Goal: Task Accomplishment & Management: Use online tool/utility

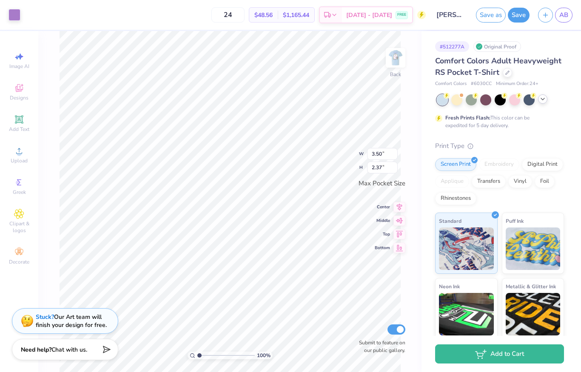
click at [541, 100] on icon at bounding box center [542, 99] width 7 height 7
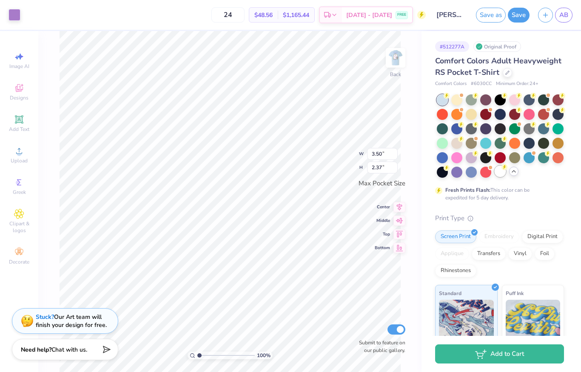
click at [500, 172] on div at bounding box center [499, 171] width 11 height 11
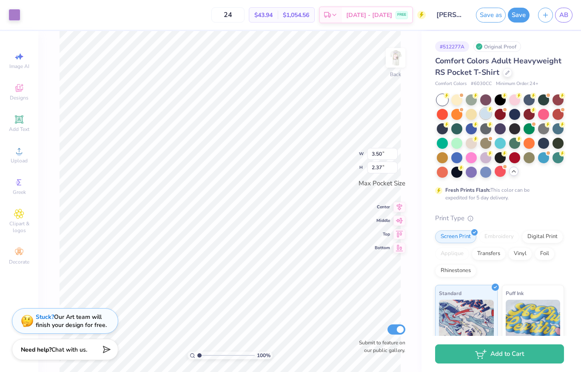
click at [486, 114] on div at bounding box center [485, 113] width 11 height 11
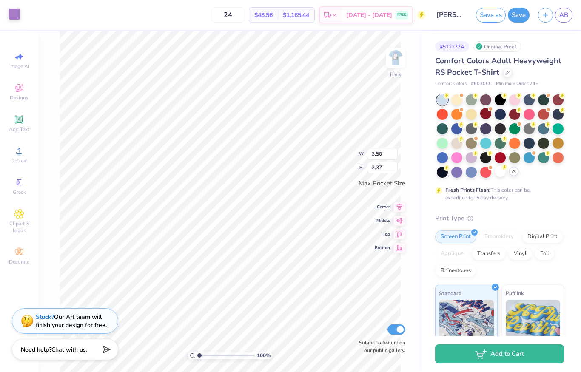
click at [15, 17] on div at bounding box center [15, 14] width 12 height 12
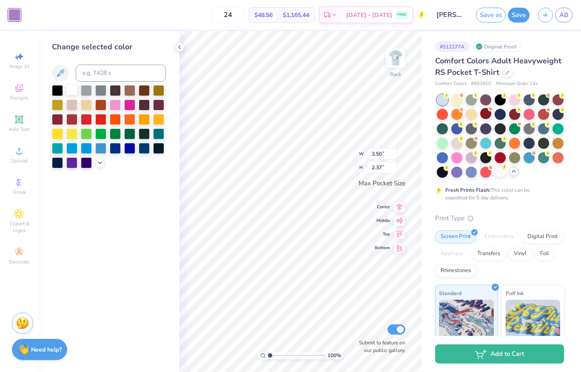
click at [71, 93] on div at bounding box center [71, 89] width 11 height 11
click at [178, 50] on icon at bounding box center [179, 47] width 7 height 7
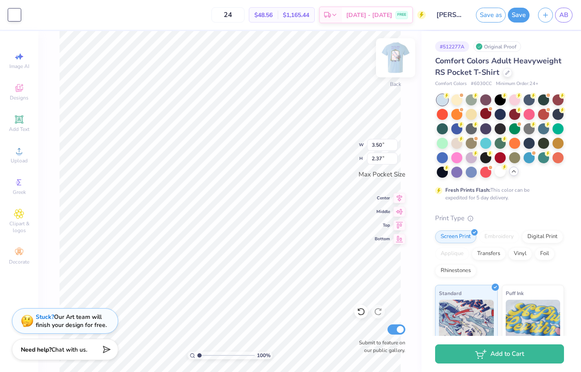
click at [400, 62] on img at bounding box center [395, 58] width 34 height 34
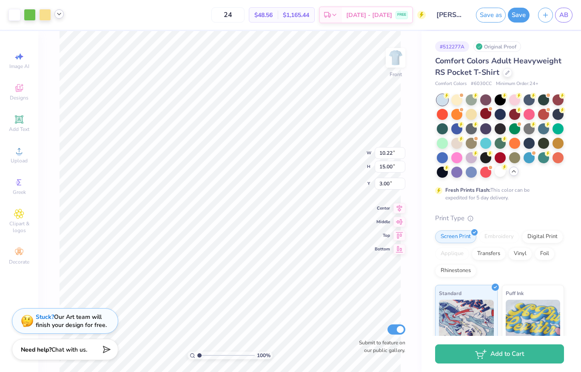
click at [62, 15] on icon at bounding box center [59, 14] width 7 height 7
click at [54, 36] on div at bounding box center [51, 36] width 12 height 12
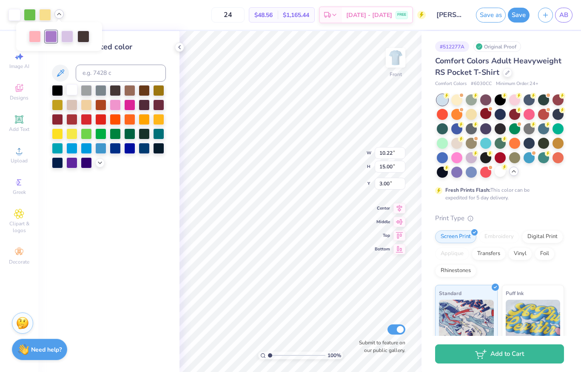
click at [69, 94] on div at bounding box center [71, 89] width 11 height 11
click at [179, 47] on polyline at bounding box center [180, 46] width 2 height 3
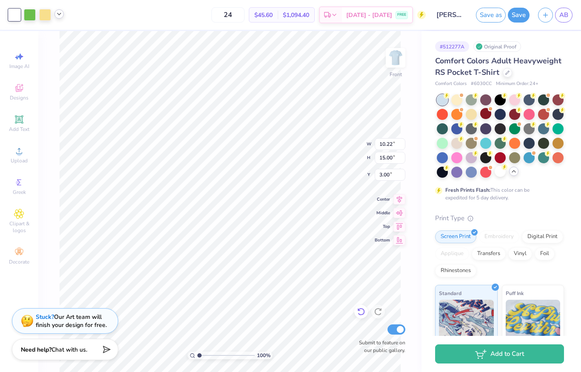
click at [363, 312] on icon at bounding box center [361, 311] width 9 height 9
click at [381, 312] on icon at bounding box center [378, 311] width 9 height 9
click at [244, 13] on input "24" at bounding box center [227, 14] width 33 height 15
type input "2"
type input "100"
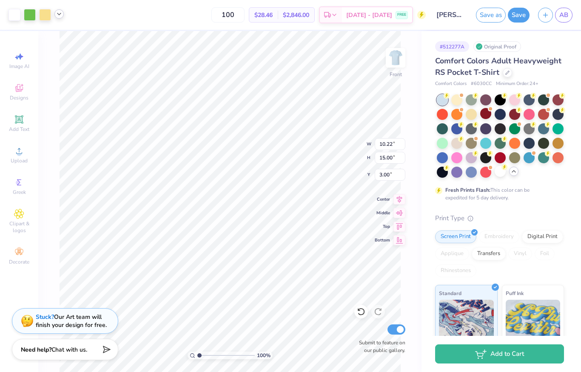
type input "11.12"
type input "16.33"
click at [60, 15] on icon at bounding box center [59, 14] width 7 height 7
click at [73, 37] on div at bounding box center [75, 36] width 12 height 12
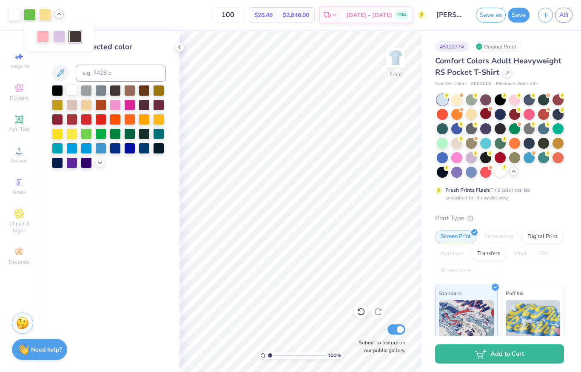
click at [73, 94] on div at bounding box center [71, 89] width 11 height 11
click at [362, 313] on icon at bounding box center [361, 311] width 9 height 9
click at [182, 48] on icon at bounding box center [179, 47] width 7 height 7
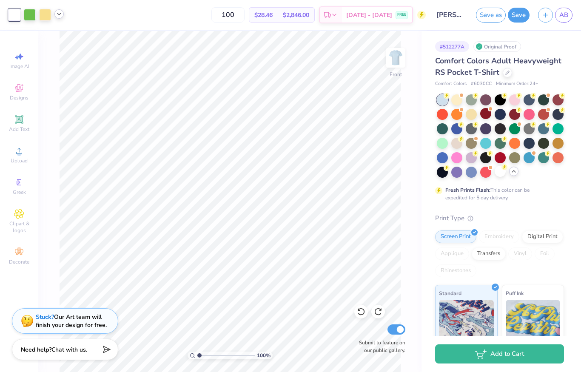
click at [60, 16] on icon at bounding box center [59, 14] width 7 height 7
click at [41, 36] on div at bounding box center [43, 36] width 12 height 12
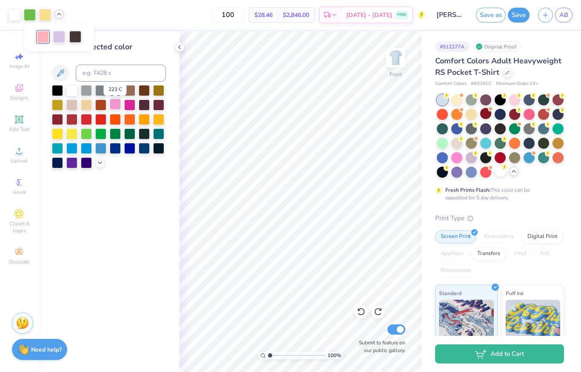
click at [115, 110] on div at bounding box center [115, 104] width 11 height 11
click at [129, 150] on div at bounding box center [129, 147] width 11 height 11
click at [118, 151] on div at bounding box center [115, 147] width 11 height 11
click at [75, 150] on div at bounding box center [71, 147] width 11 height 11
click at [85, 152] on div at bounding box center [86, 147] width 11 height 11
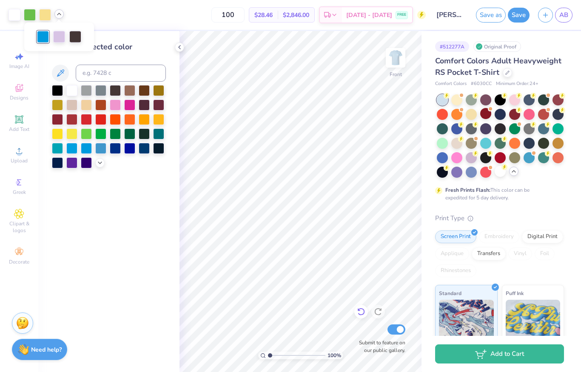
click at [361, 311] on icon at bounding box center [361, 311] width 9 height 9
click at [362, 312] on icon at bounding box center [361, 311] width 9 height 9
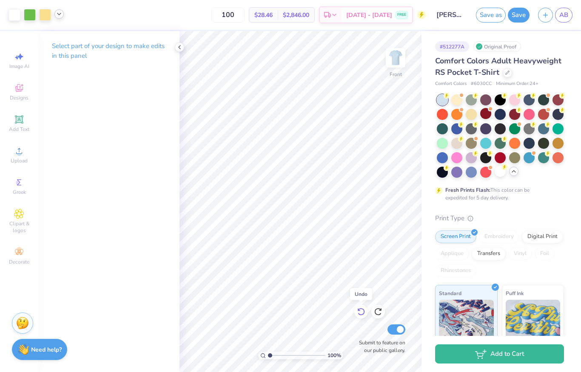
click at [362, 314] on icon at bounding box center [361, 311] width 9 height 9
click at [362, 315] on icon at bounding box center [361, 311] width 9 height 9
click at [361, 314] on icon at bounding box center [361, 311] width 9 height 9
click at [181, 49] on icon at bounding box center [179, 47] width 7 height 7
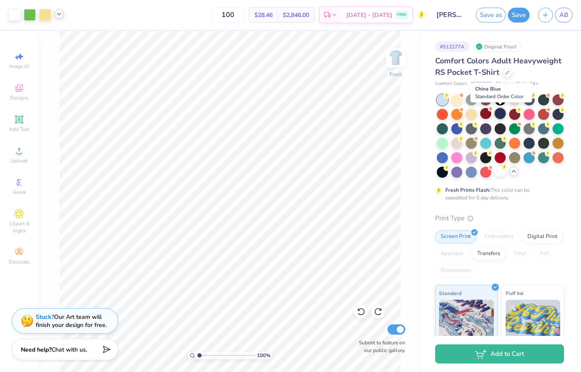
click at [501, 116] on div at bounding box center [499, 113] width 11 height 11
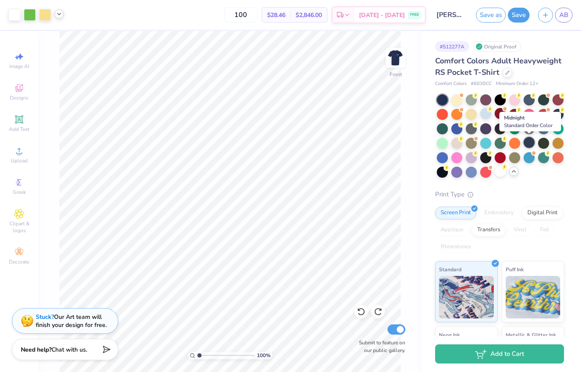
click at [529, 142] on div at bounding box center [528, 142] width 11 height 11
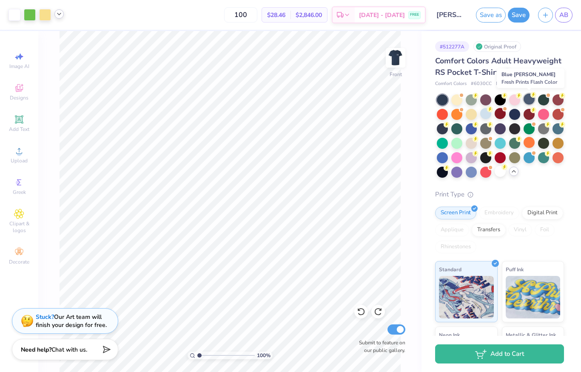
click at [528, 104] on div at bounding box center [528, 99] width 11 height 11
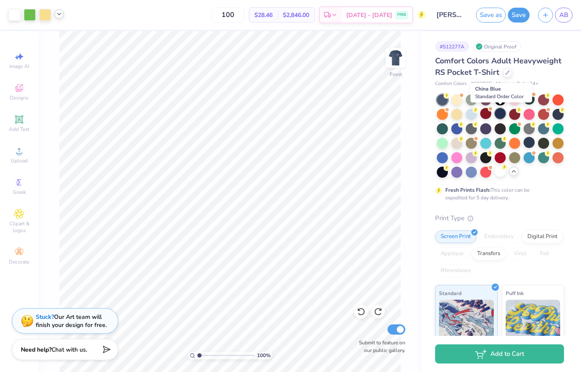
click at [500, 114] on div at bounding box center [499, 113] width 11 height 11
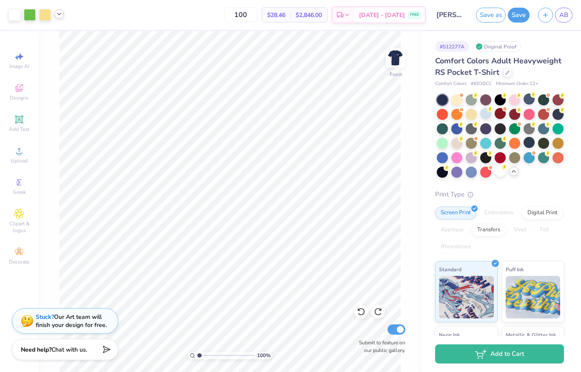
click at [60, 17] on icon at bounding box center [59, 14] width 7 height 7
click at [74, 40] on div at bounding box center [75, 36] width 12 height 12
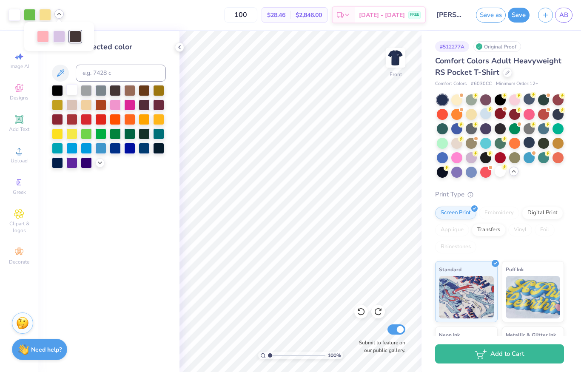
click at [72, 95] on div at bounding box center [71, 89] width 11 height 11
click at [43, 33] on div at bounding box center [43, 36] width 12 height 12
click at [55, 146] on div at bounding box center [57, 147] width 11 height 11
click at [179, 45] on icon at bounding box center [179, 47] width 7 height 7
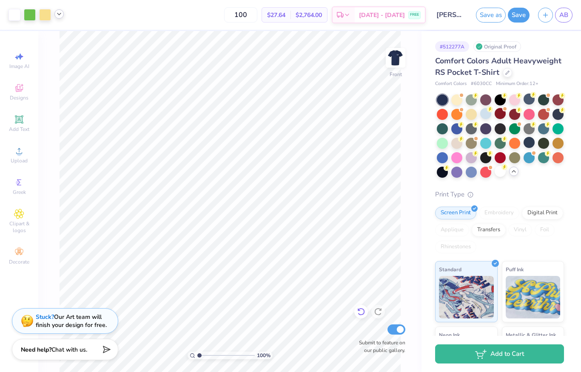
click at [362, 312] on icon at bounding box center [361, 311] width 9 height 9
click at [363, 313] on icon at bounding box center [361, 311] width 9 height 9
click at [363, 314] on icon at bounding box center [360, 312] width 7 height 8
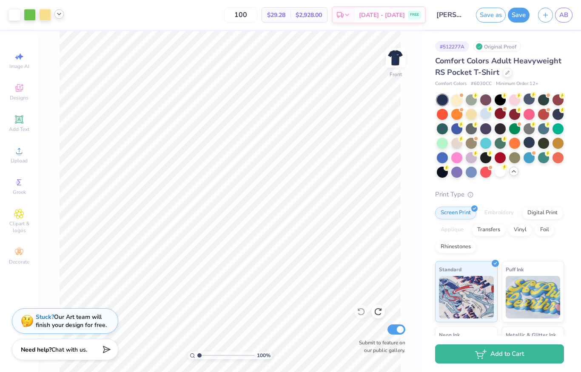
click at [415, 252] on div "100 % Front Submit to feature on our public gallery." at bounding box center [229, 201] width 383 height 341
click at [486, 116] on div at bounding box center [485, 113] width 11 height 11
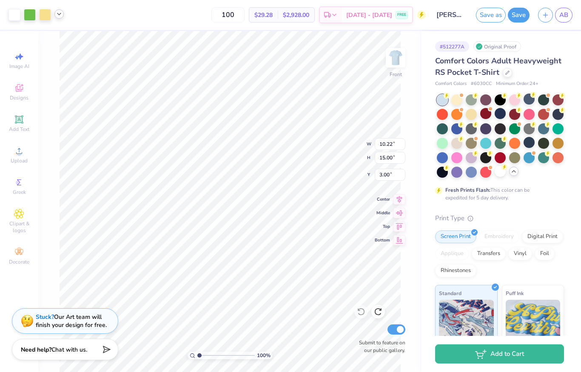
click at [64, 17] on div "Art colors 100 $29.28 Per Item $2,928.00 Total Est. Delivery Sep 8 - 11 FREE De…" at bounding box center [290, 15] width 581 height 30
click at [59, 16] on icon at bounding box center [59, 14] width 7 height 7
click at [52, 37] on div at bounding box center [51, 36] width 12 height 12
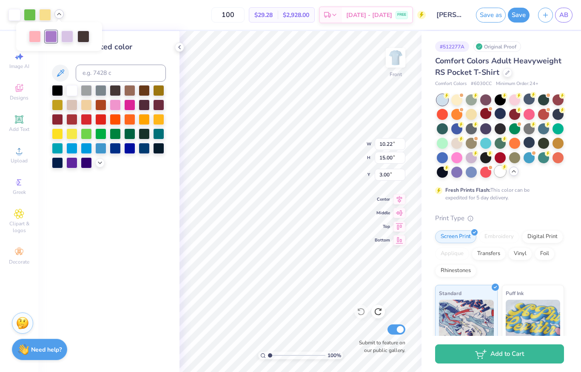
click at [499, 173] on div at bounding box center [499, 171] width 11 height 11
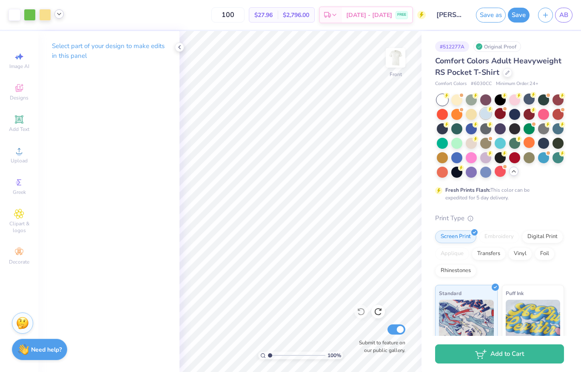
click at [486, 115] on div at bounding box center [485, 113] width 11 height 11
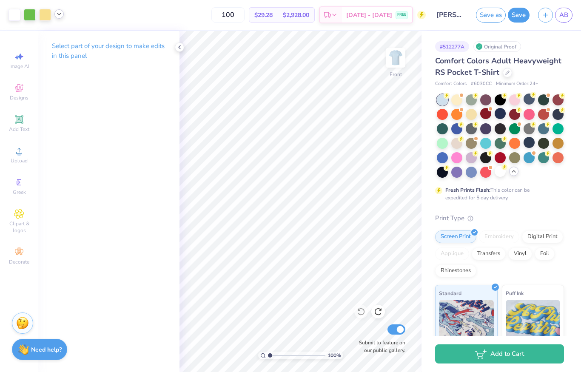
click at [58, 16] on icon at bounding box center [59, 14] width 7 height 7
click at [50, 40] on div at bounding box center [51, 36] width 12 height 12
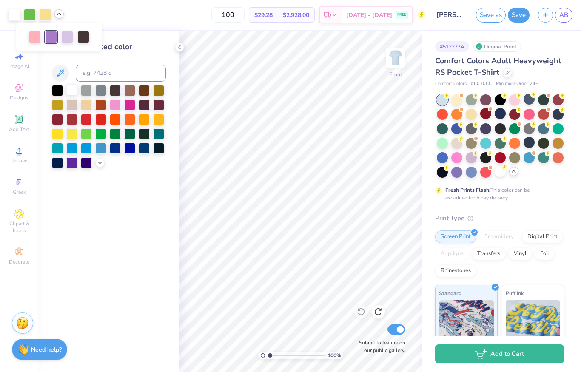
click at [73, 90] on div at bounding box center [71, 89] width 11 height 11
click at [182, 48] on icon at bounding box center [179, 47] width 7 height 7
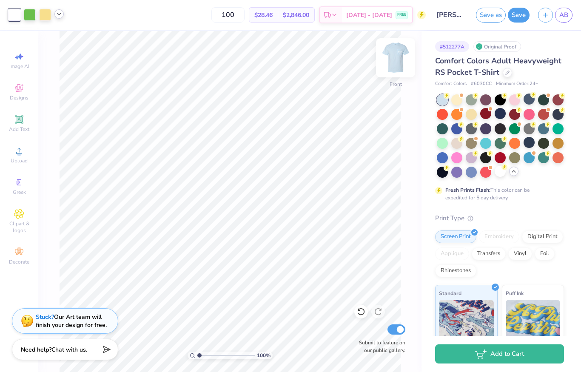
click at [398, 57] on img at bounding box center [395, 58] width 34 height 34
click at [399, 58] on img at bounding box center [395, 58] width 34 height 34
click at [516, 19] on button "Save" at bounding box center [519, 15] width 22 height 15
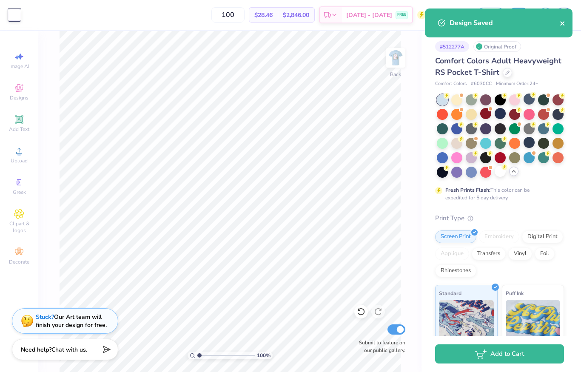
click at [559, 25] on icon "close" at bounding box center [562, 23] width 6 height 7
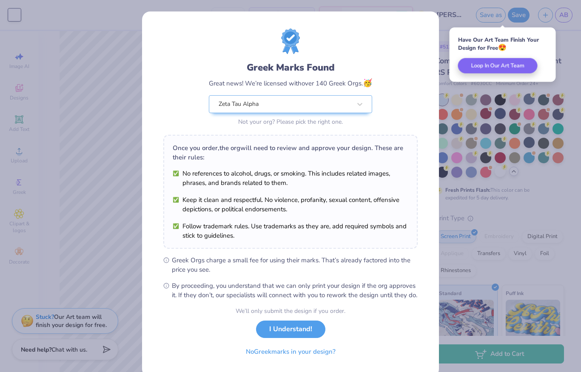
click at [302, 338] on button "I Understand!" at bounding box center [290, 329] width 69 height 17
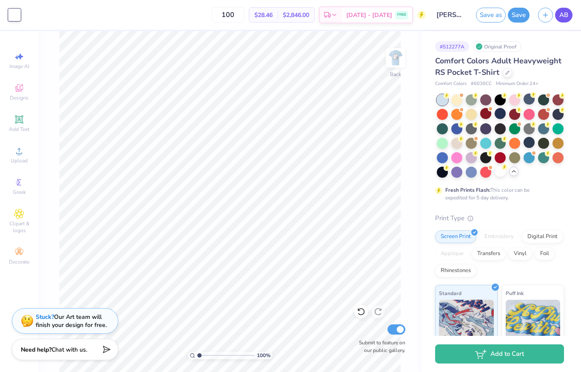
click at [564, 14] on span "AB" at bounding box center [563, 15] width 9 height 10
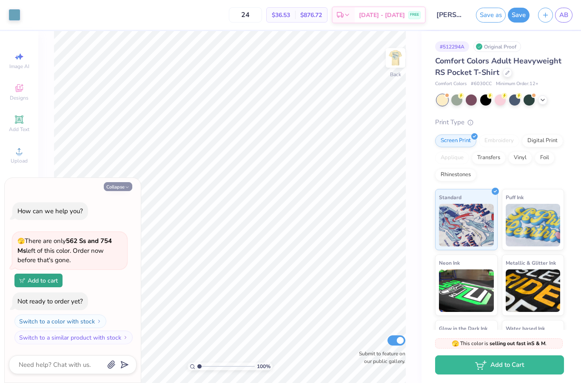
click at [129, 190] on icon "button" at bounding box center [127, 187] width 5 height 5
type textarea "x"
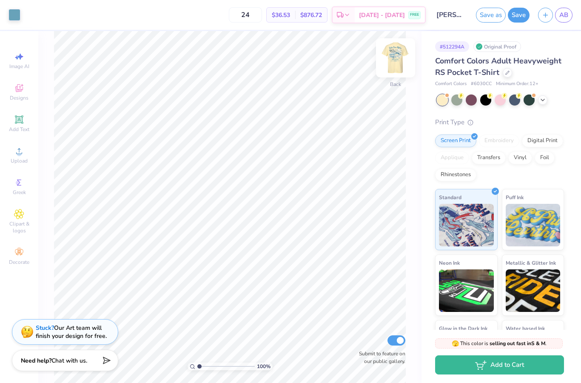
click at [397, 55] on img at bounding box center [395, 58] width 34 height 34
click at [395, 57] on img at bounding box center [395, 58] width 34 height 34
click at [389, 55] on img at bounding box center [395, 58] width 34 height 34
click at [390, 56] on img at bounding box center [395, 58] width 34 height 34
click at [395, 58] on img at bounding box center [395, 58] width 34 height 34
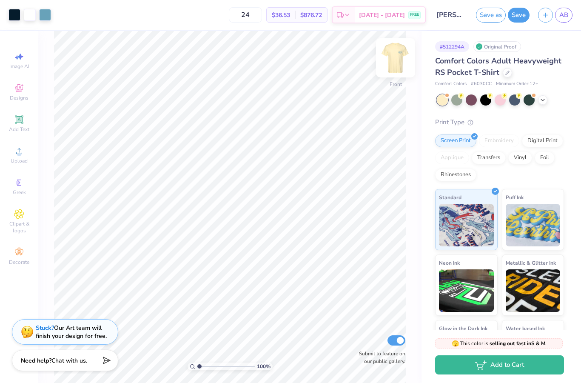
click at [395, 49] on img at bounding box center [395, 58] width 34 height 34
click at [393, 64] on img at bounding box center [395, 58] width 34 height 34
click at [395, 63] on img at bounding box center [395, 58] width 34 height 34
click at [394, 59] on img at bounding box center [395, 58] width 34 height 34
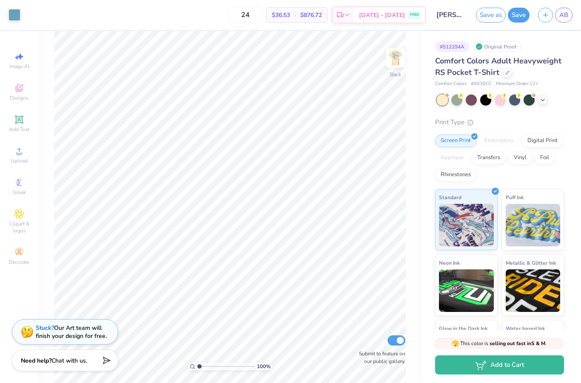
click at [518, 17] on button "Save" at bounding box center [519, 15] width 22 height 15
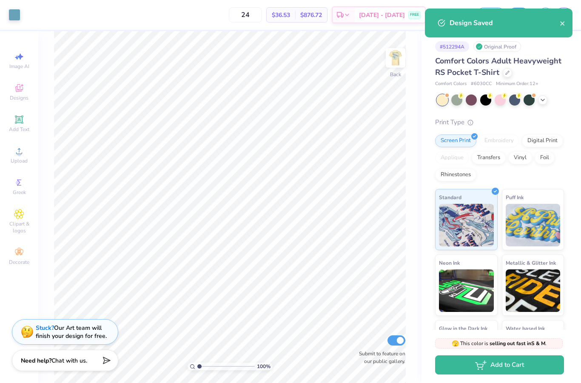
click at [566, 23] on div "Design Saved" at bounding box center [499, 23] width 148 height 29
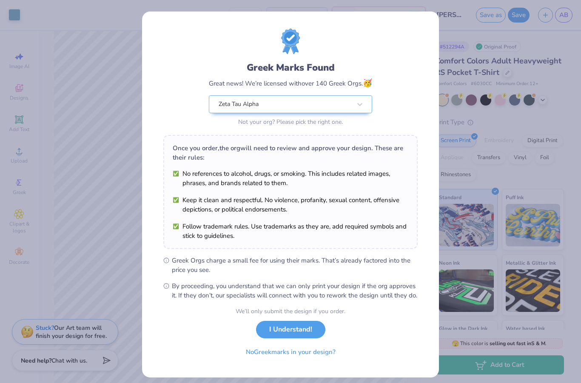
click at [311, 338] on button "I Understand!" at bounding box center [290, 329] width 69 height 17
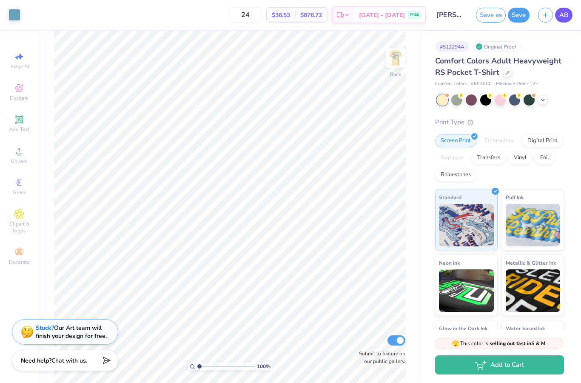
click at [564, 19] on span "AB" at bounding box center [563, 15] width 9 height 10
click at [262, 15] on input "24" at bounding box center [245, 14] width 33 height 15
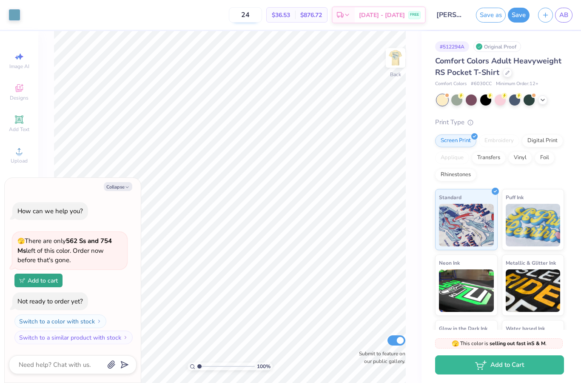
type input "2"
type input "80"
click at [118, 187] on button "Collapse" at bounding box center [118, 186] width 28 height 9
type textarea "x"
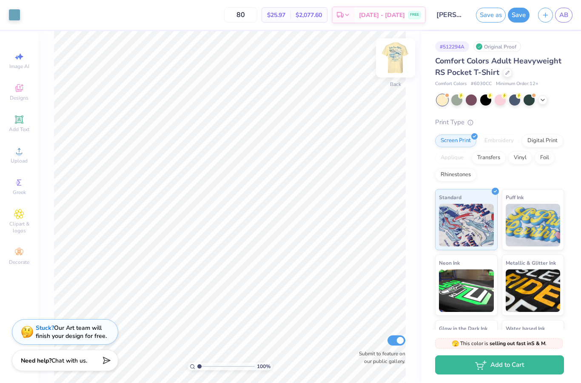
click at [394, 58] on img at bounding box center [395, 58] width 34 height 34
click at [395, 57] on img at bounding box center [395, 58] width 34 height 34
click at [396, 58] on img at bounding box center [395, 58] width 34 height 34
click at [563, 19] on span "AB" at bounding box center [563, 15] width 9 height 10
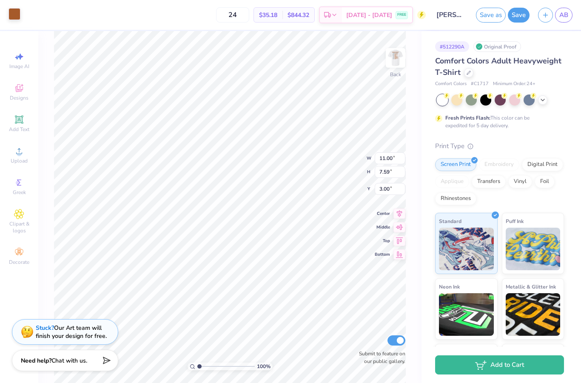
click at [18, 18] on div at bounding box center [15, 14] width 12 height 12
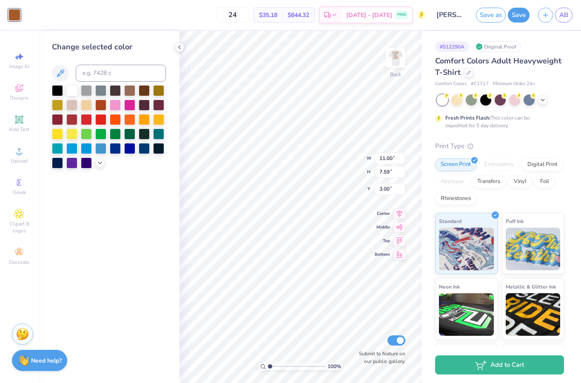
click at [105, 168] on div at bounding box center [109, 126] width 114 height 83
click at [101, 167] on div at bounding box center [99, 161] width 9 height 9
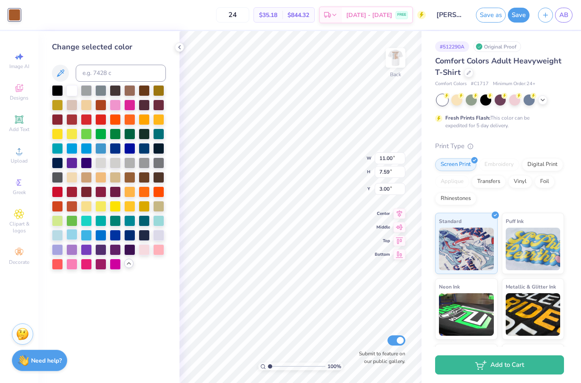
click at [71, 236] on div at bounding box center [71, 234] width 11 height 11
click at [390, 68] on img at bounding box center [395, 58] width 34 height 34
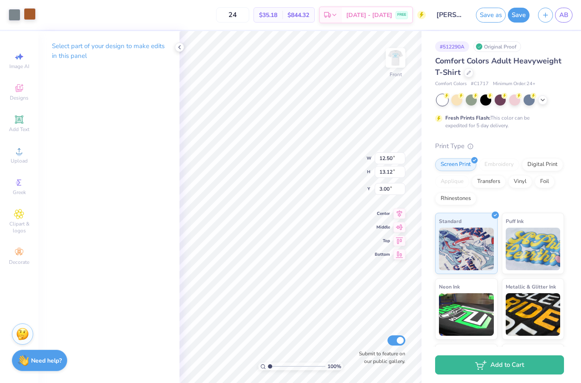
click at [28, 17] on div at bounding box center [30, 14] width 12 height 12
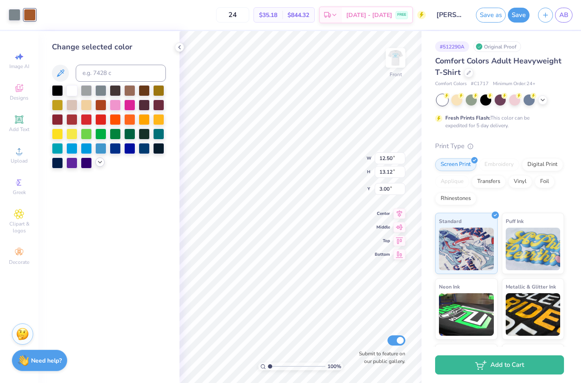
click at [101, 165] on icon at bounding box center [100, 162] width 7 height 7
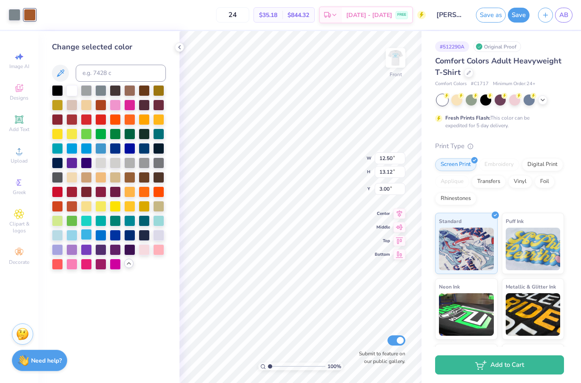
click at [88, 236] on div at bounding box center [86, 234] width 11 height 11
click at [75, 238] on div at bounding box center [71, 234] width 11 height 11
click at [399, 60] on img at bounding box center [395, 58] width 34 height 34
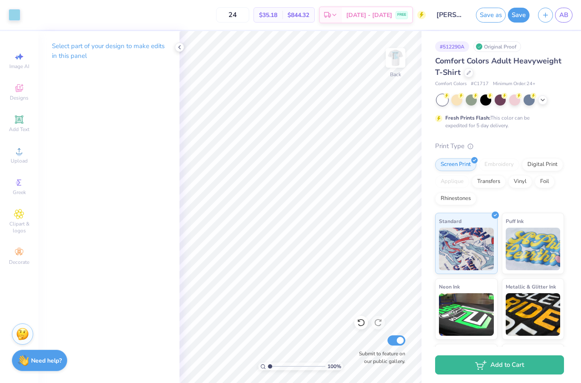
click at [177, 48] on icon at bounding box center [179, 47] width 7 height 7
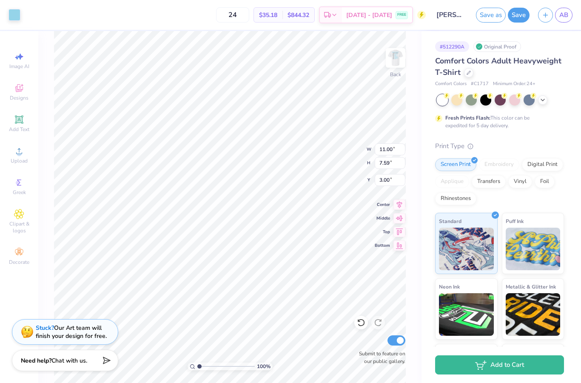
type input "12.24"
type input "8.44"
click at [208, 30] on div "Art colors 24 $35.18 Per Item $844.32 Total Est. Delivery Sep 8 - 11 FREE Desig…" at bounding box center [290, 191] width 581 height 383
click at [393, 61] on img at bounding box center [395, 58] width 34 height 34
click at [394, 61] on img at bounding box center [395, 58] width 34 height 34
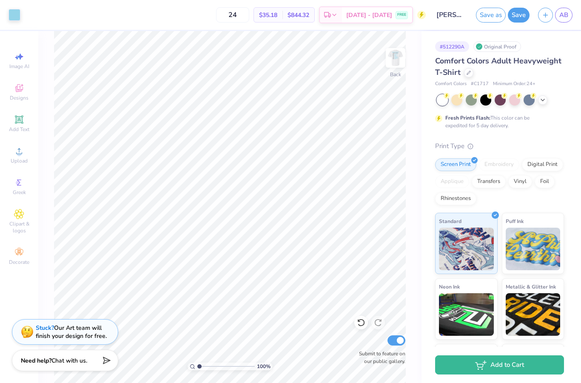
click at [517, 14] on button "Save" at bounding box center [519, 15] width 22 height 15
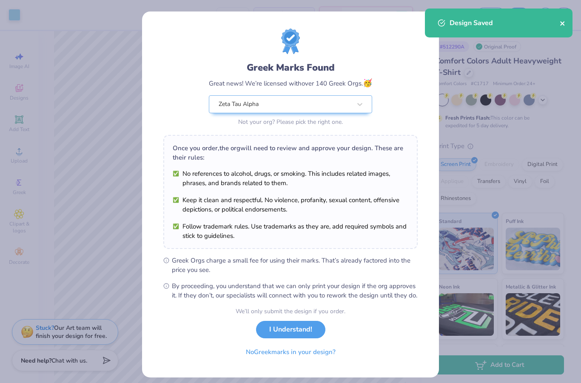
click at [563, 25] on icon "close" at bounding box center [562, 23] width 4 height 4
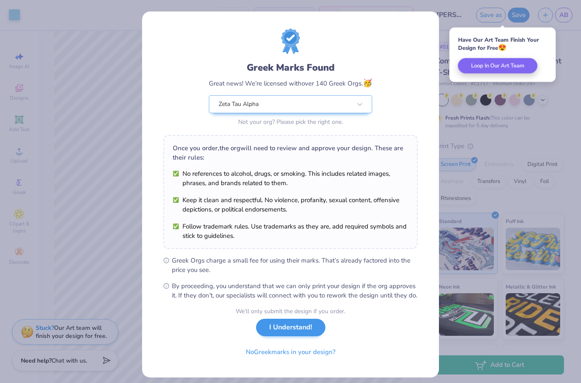
click at [286, 336] on button "I Understand!" at bounding box center [290, 326] width 69 height 17
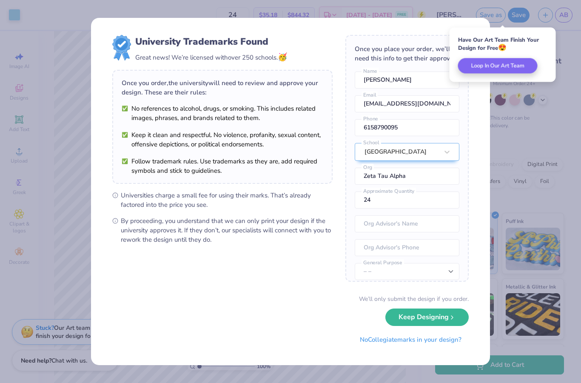
click at [524, 258] on div "University Trademarks Found Great news! We’re licensed with over 250 schools. 🥳…" at bounding box center [290, 191] width 581 height 383
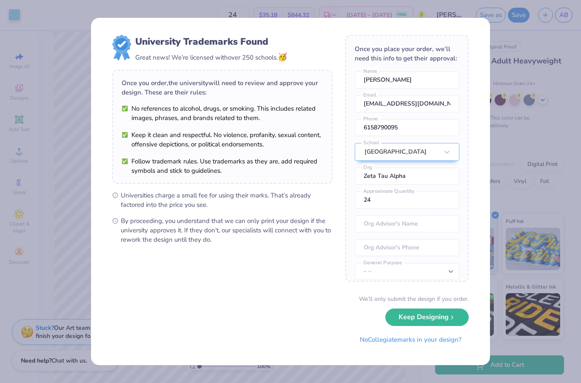
click at [547, 45] on div "University Trademarks Found Great news! We’re licensed with over 250 schools. 🥳…" at bounding box center [290, 191] width 581 height 383
click at [570, 17] on div "University Trademarks Found Great news! We’re licensed with over 250 schools. 🥳…" at bounding box center [290, 191] width 581 height 383
click at [426, 320] on button "Keep Designing" at bounding box center [426, 316] width 83 height 17
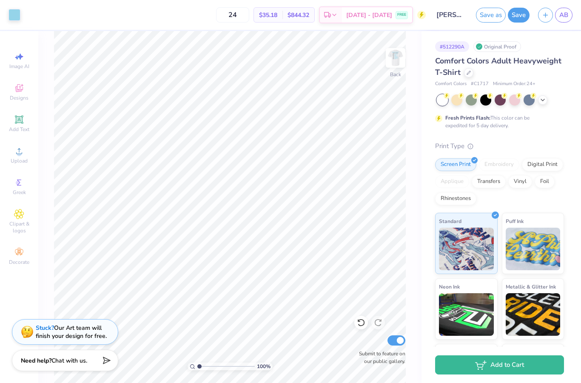
click at [562, 23] on div "Save as Save AB" at bounding box center [528, 15] width 105 height 30
click at [564, 16] on span "AB" at bounding box center [563, 15] width 9 height 10
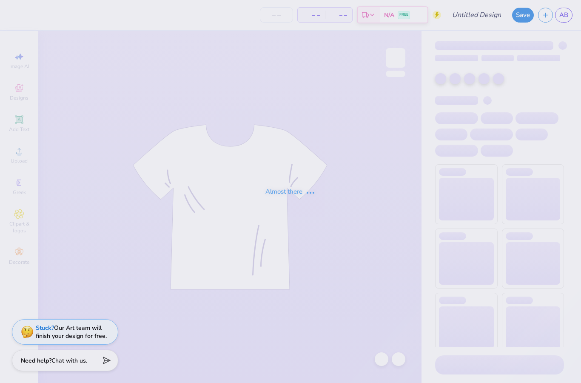
type input "[PERSON_NAME] : [PERSON_NAME][GEOGRAPHIC_DATA]"
type input "24"
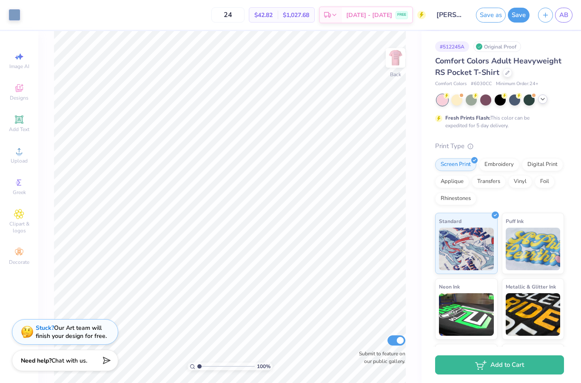
click at [545, 102] on icon at bounding box center [542, 99] width 7 height 7
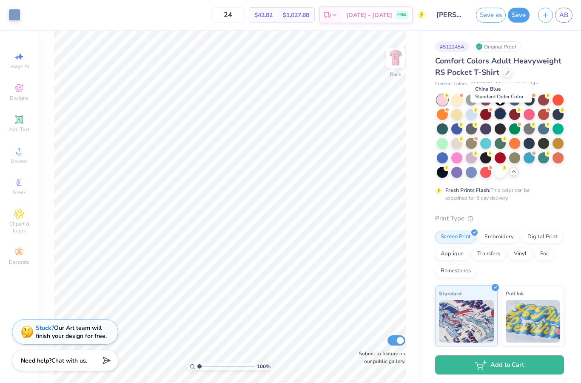
click at [500, 117] on div at bounding box center [499, 113] width 11 height 11
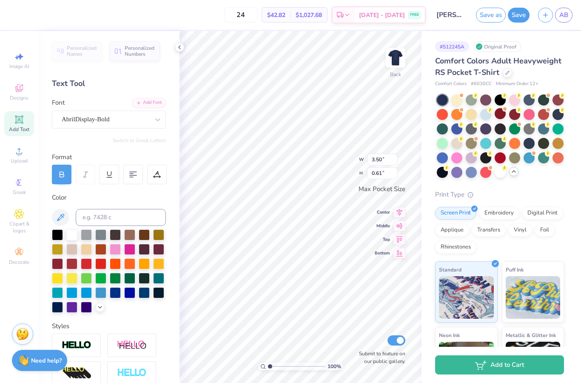
scroll to position [31, 0]
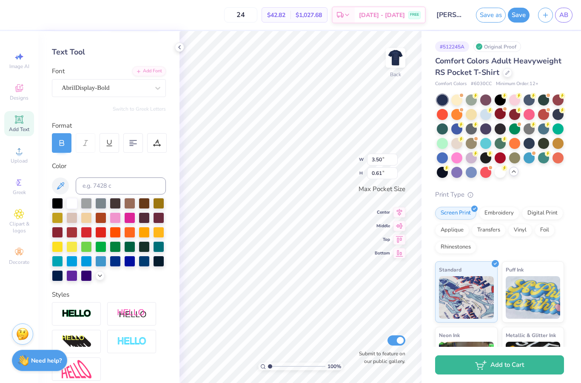
click at [96, 281] on div at bounding box center [109, 239] width 114 height 83
click at [101, 279] on div at bounding box center [99, 274] width 9 height 9
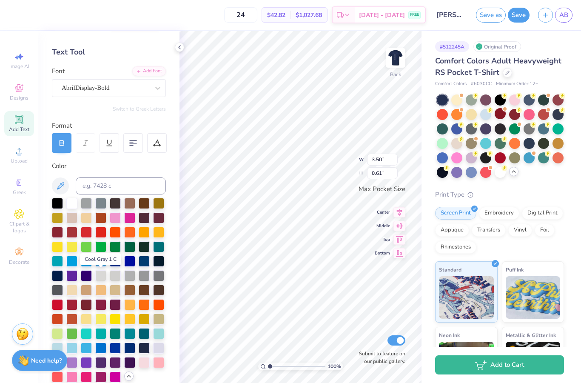
scroll to position [91, 0]
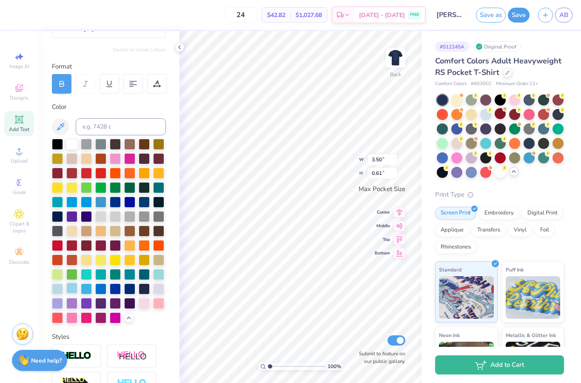
click at [72, 289] on div at bounding box center [71, 287] width 11 height 11
type input "3.44"
type input "0.60"
click at [161, 276] on div at bounding box center [158, 273] width 11 height 11
click at [159, 276] on div at bounding box center [158, 273] width 11 height 11
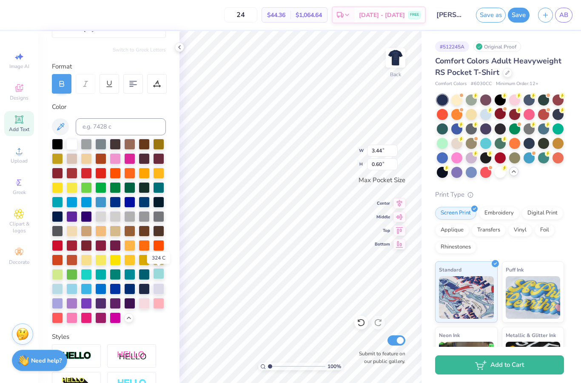
click at [159, 272] on div at bounding box center [158, 273] width 11 height 11
type input "3.02"
type input "1.19"
click at [161, 275] on div at bounding box center [158, 273] width 11 height 11
type input "2.00"
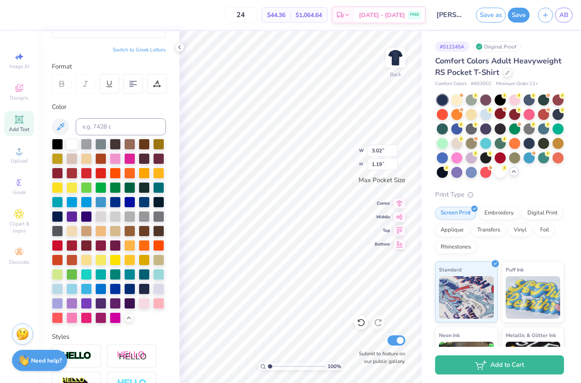
type input "0.40"
click at [159, 277] on div at bounding box center [158, 273] width 11 height 11
click at [74, 288] on div at bounding box center [71, 287] width 11 height 11
click at [57, 291] on div at bounding box center [57, 287] width 11 height 11
click at [71, 290] on div at bounding box center [71, 287] width 11 height 11
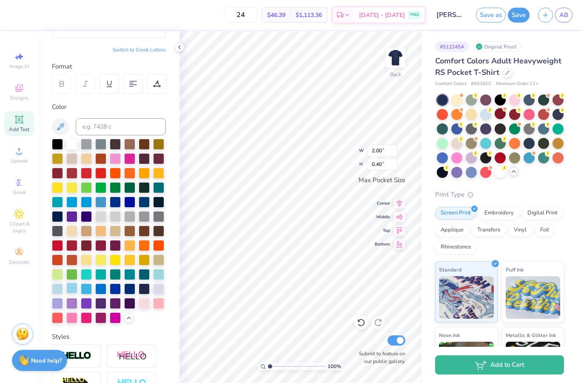
click at [73, 289] on div at bounding box center [71, 287] width 11 height 11
click at [75, 289] on div at bounding box center [71, 287] width 11 height 11
click at [401, 70] on img at bounding box center [395, 58] width 34 height 34
click at [75, 290] on div at bounding box center [71, 287] width 11 height 11
type input "11.00"
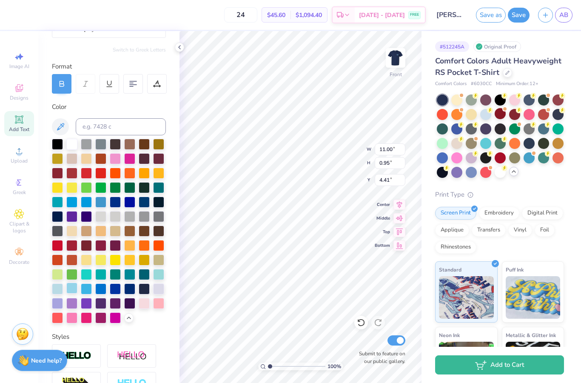
type input "0.95"
type input "4.41"
click at [74, 290] on div at bounding box center [71, 287] width 11 height 11
type input "6.09"
type input "11.47"
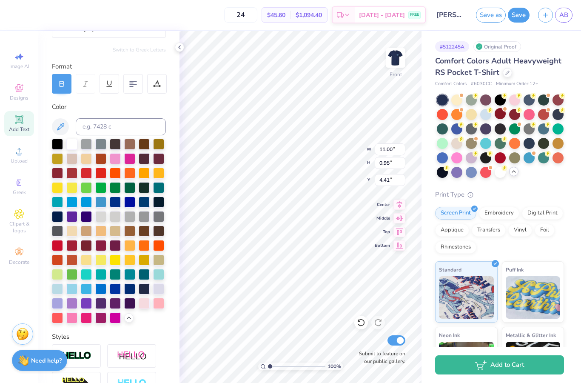
type input "6.53"
click at [61, 17] on icon at bounding box center [59, 14] width 7 height 7
click at [52, 37] on div at bounding box center [51, 36] width 12 height 12
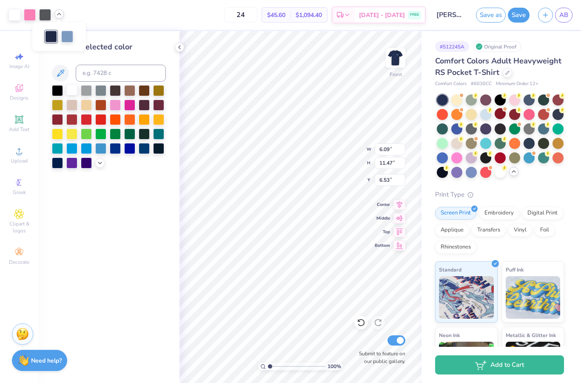
click at [72, 92] on div at bounding box center [71, 89] width 11 height 11
click at [50, 40] on div at bounding box center [51, 36] width 12 height 12
click at [102, 165] on icon at bounding box center [100, 162] width 7 height 7
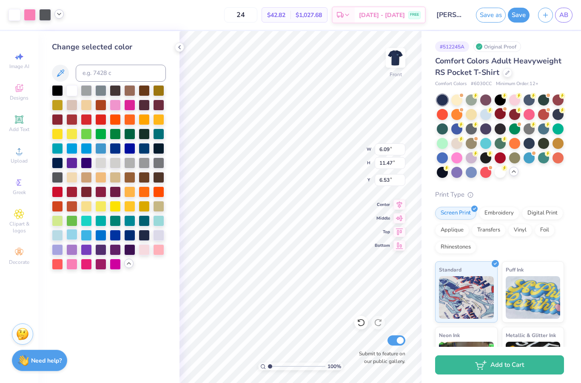
click at [75, 237] on div at bounding box center [71, 234] width 11 height 11
click at [61, 16] on icon at bounding box center [59, 14] width 7 height 7
click at [43, 14] on div at bounding box center [45, 14] width 12 height 12
click at [72, 95] on div at bounding box center [71, 89] width 11 height 11
click at [181, 49] on icon at bounding box center [179, 47] width 7 height 7
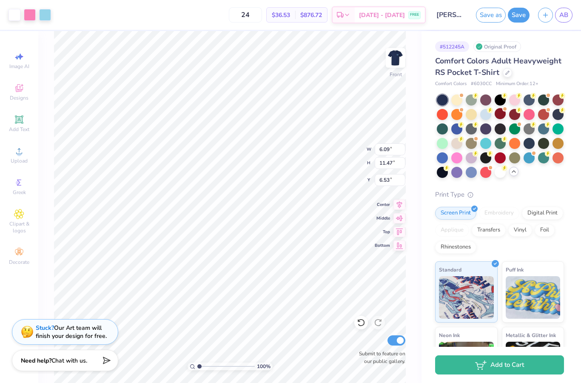
type input "7.66"
type input "14.43"
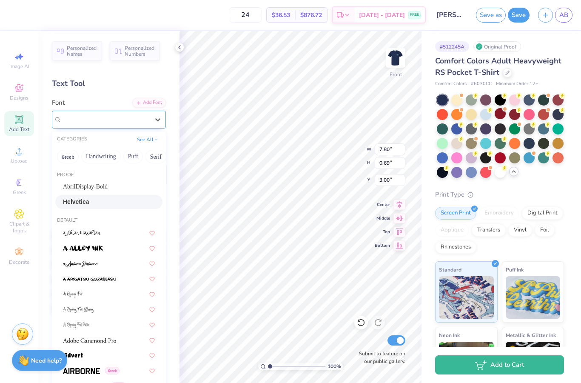
click at [121, 122] on div "Helvetica" at bounding box center [105, 119] width 89 height 13
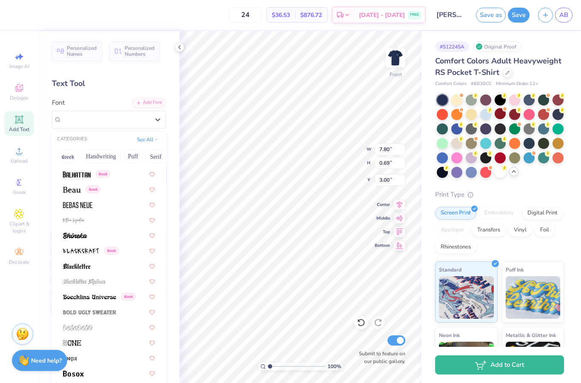
scroll to position [428, 0]
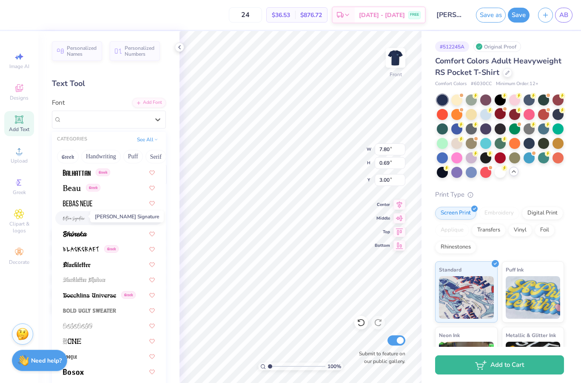
click at [80, 216] on img at bounding box center [74, 219] width 22 height 6
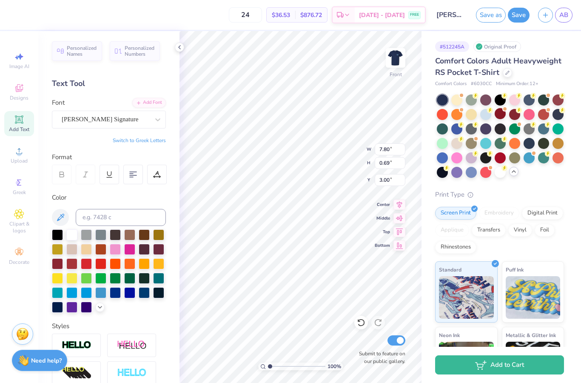
type input "10.51"
type input "1.87"
type input "2.41"
click at [364, 323] on icon at bounding box center [360, 323] width 7 height 8
type input "7.80"
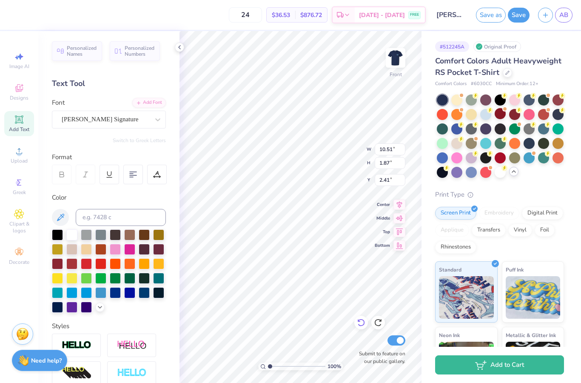
type input "0.69"
type input "3.00"
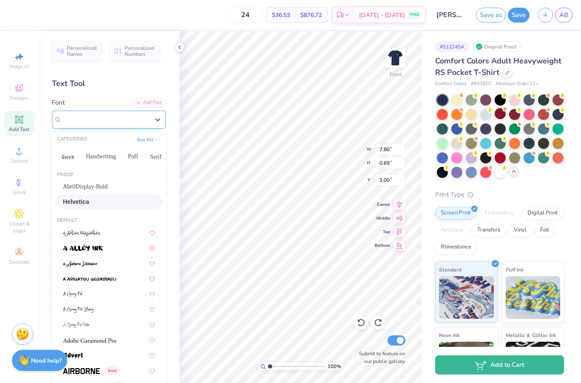
click at [108, 125] on div at bounding box center [106, 119] width 88 height 11
click at [105, 155] on button "Puff" at bounding box center [102, 157] width 20 height 14
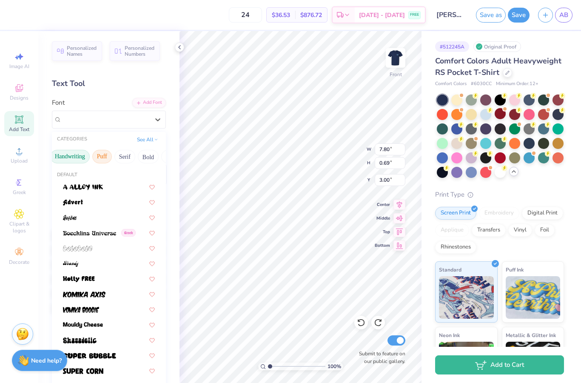
click at [81, 158] on button "Handwriting" at bounding box center [70, 157] width 40 height 14
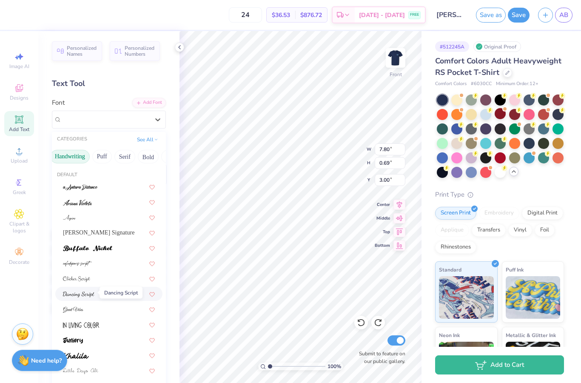
click at [84, 295] on img at bounding box center [78, 294] width 31 height 6
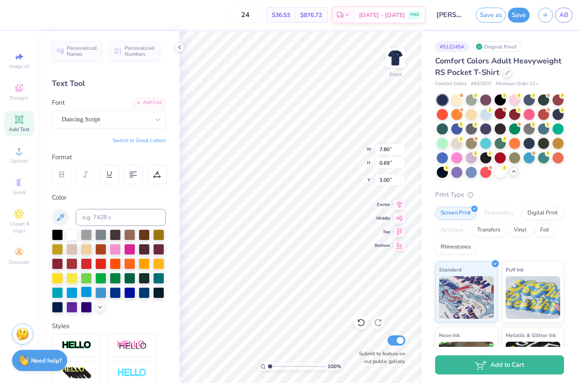
type input "6.77"
type input "0.76"
type input "2.96"
click at [363, 322] on icon at bounding box center [361, 322] width 9 height 9
type input "7.80"
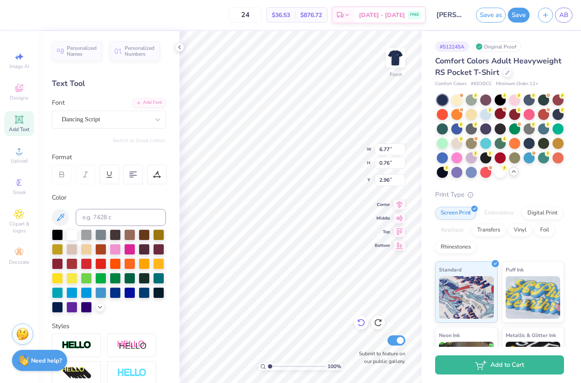
type input "0.69"
type input "3.00"
click at [182, 46] on icon at bounding box center [179, 47] width 7 height 7
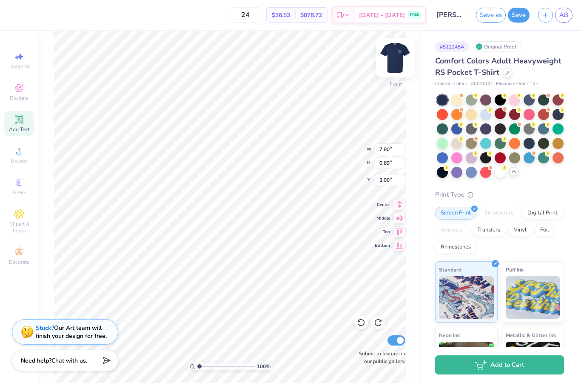
click at [402, 63] on img at bounding box center [395, 58] width 34 height 34
click at [396, 63] on img at bounding box center [395, 58] width 34 height 34
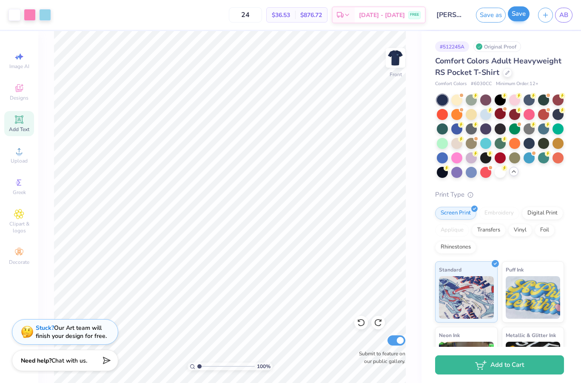
click at [519, 19] on button "Save" at bounding box center [519, 13] width 22 height 15
